Goal: Task Accomplishment & Management: Manage account settings

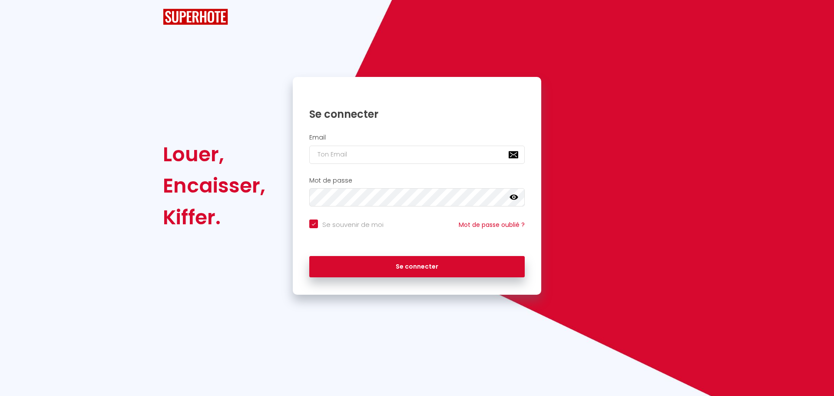
checkbox input "true"
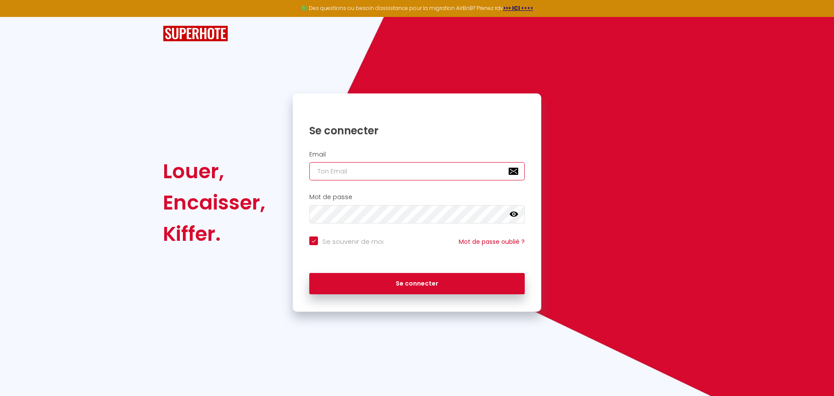
click at [386, 173] on input "email" at bounding box center [417, 171] width 216 height 18
type input "[EMAIL_ADDRESS][DOMAIN_NAME]"
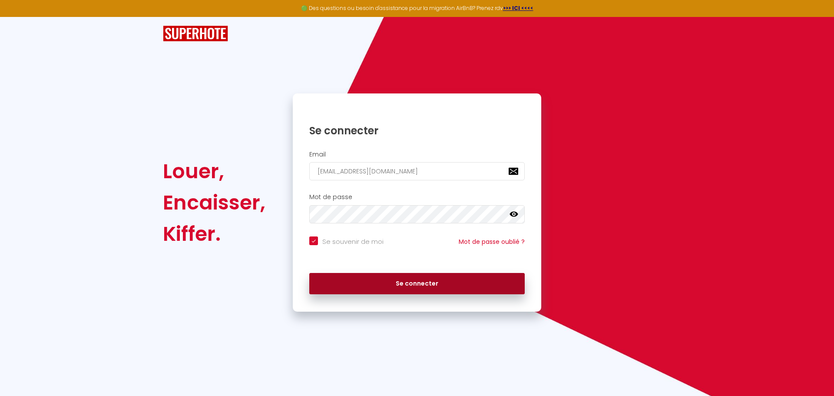
click at [393, 282] on button "Se connecter" at bounding box center [417, 284] width 216 height 22
checkbox input "true"
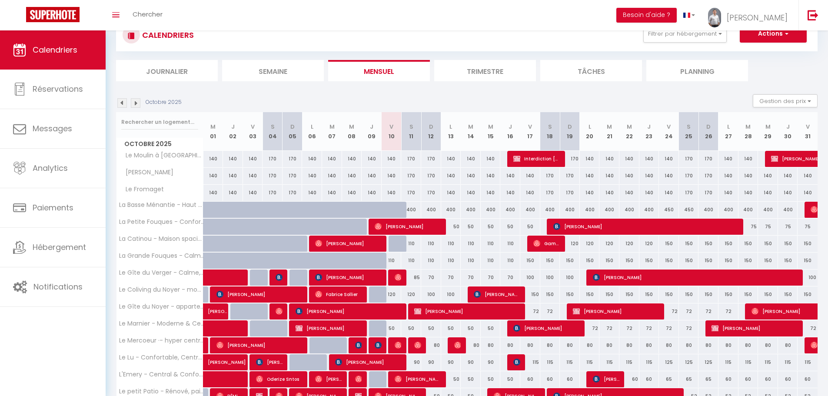
scroll to position [43, 0]
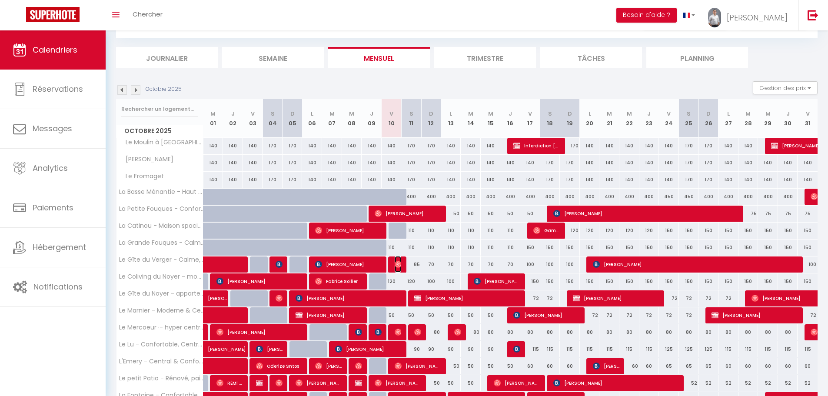
click at [396, 265] on img at bounding box center [398, 264] width 7 height 7
select select "OK"
select select "0"
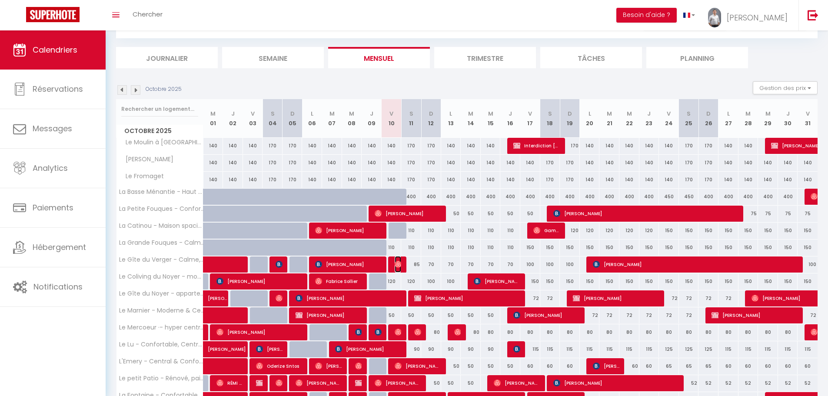
select select "1"
select select
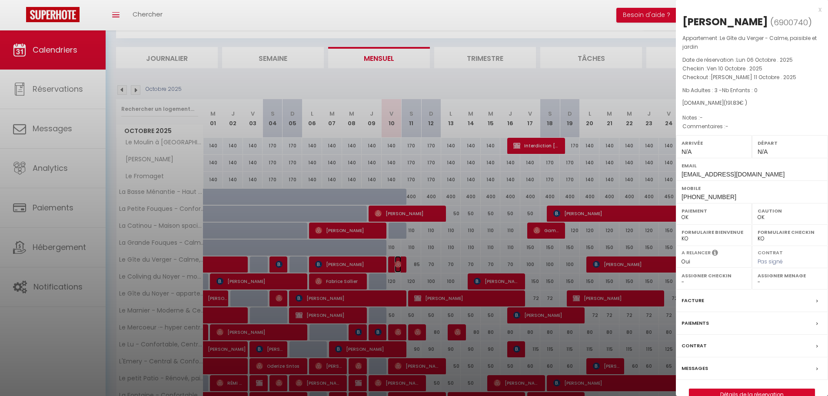
select select "30569"
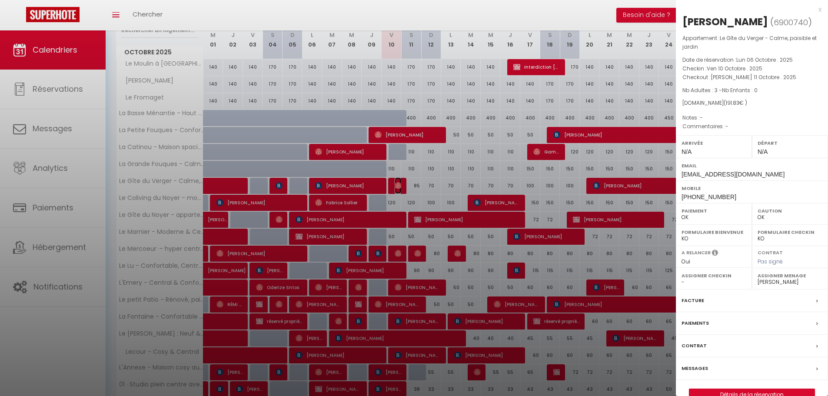
scroll to position [174, 0]
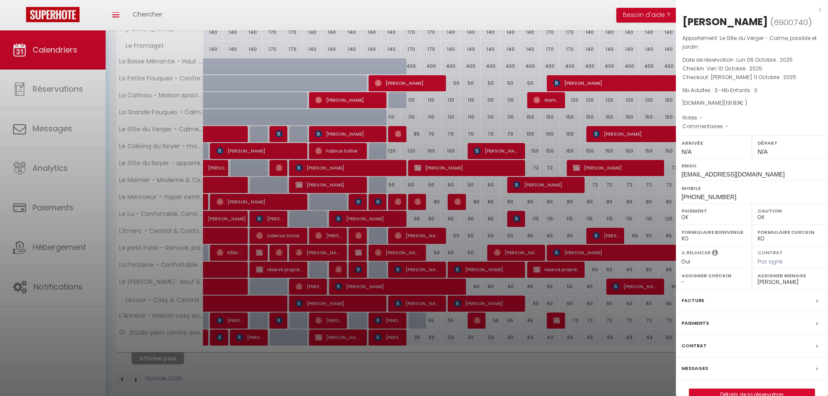
click at [703, 373] on label "Messages" at bounding box center [694, 368] width 27 height 9
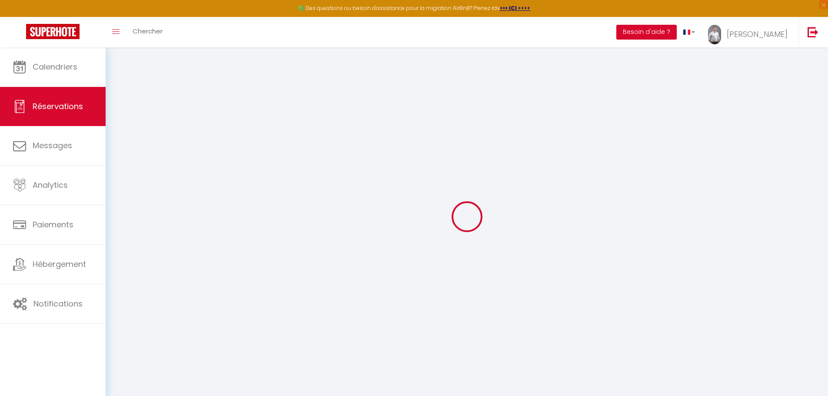
select select
checkbox input "false"
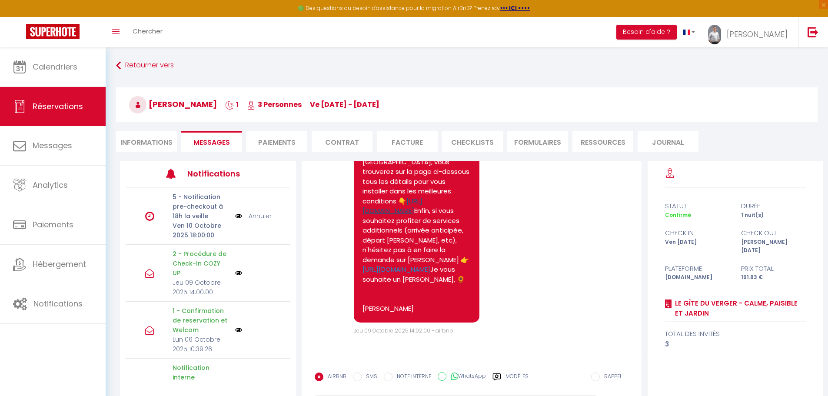
scroll to position [994, 0]
click at [411, 197] on link "[URL][DOMAIN_NAME]" at bounding box center [392, 205] width 60 height 19
